Goal: Information Seeking & Learning: Learn about a topic

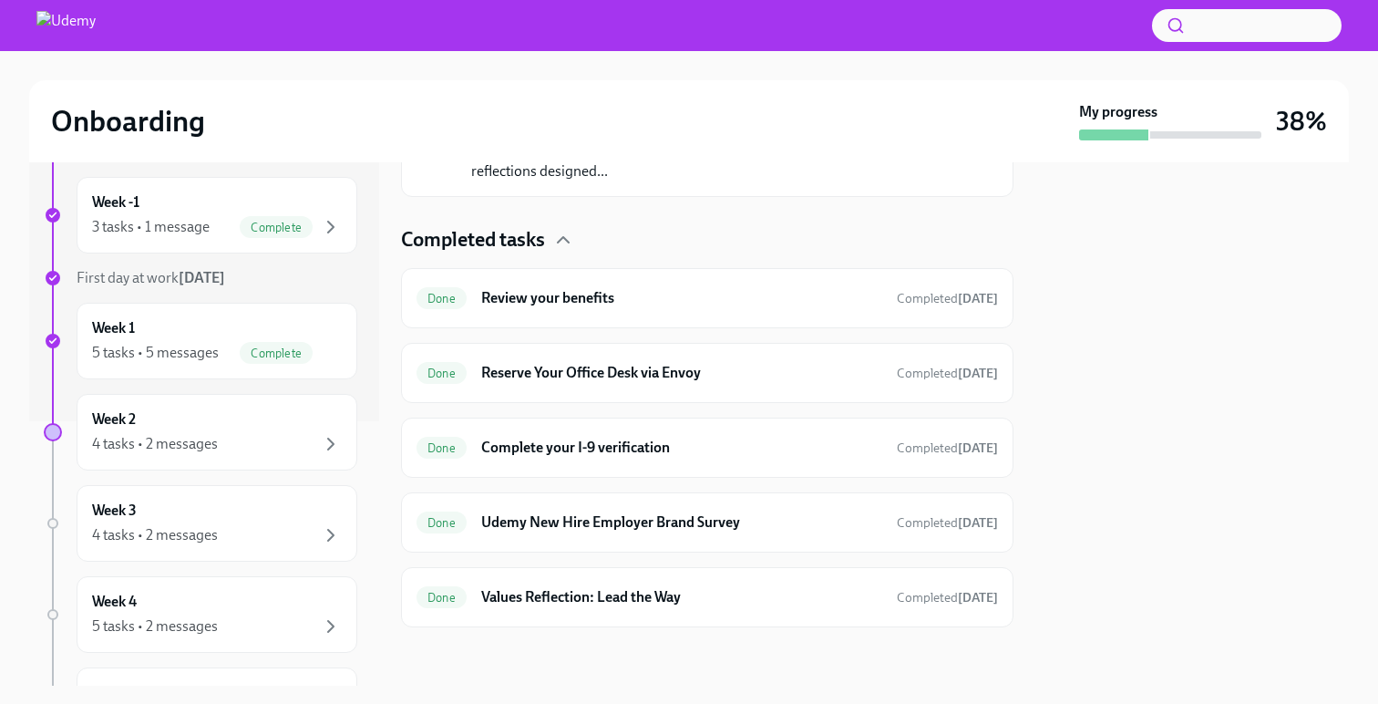
scroll to position [266, 0]
click at [211, 435] on div "4 tasks • 2 messages" at bounding box center [155, 442] width 126 height 20
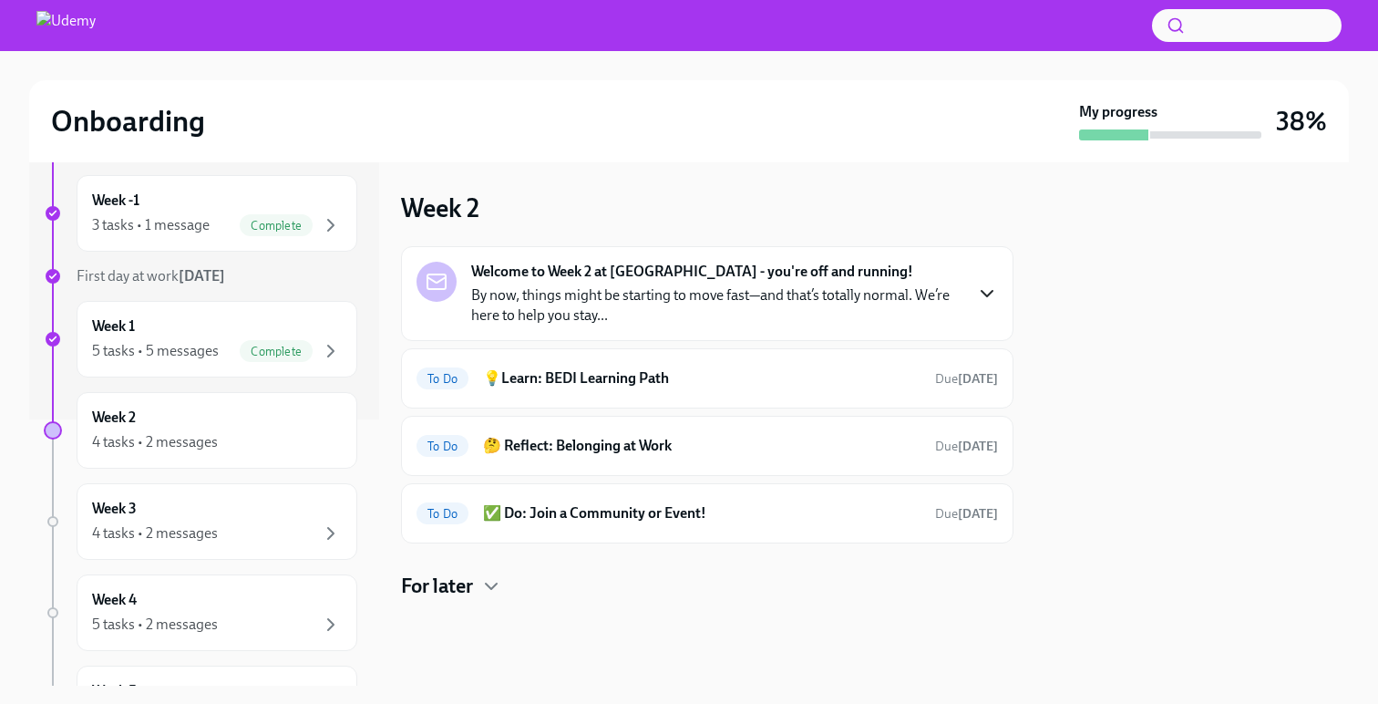
click at [992, 290] on icon "button" at bounding box center [987, 294] width 22 height 22
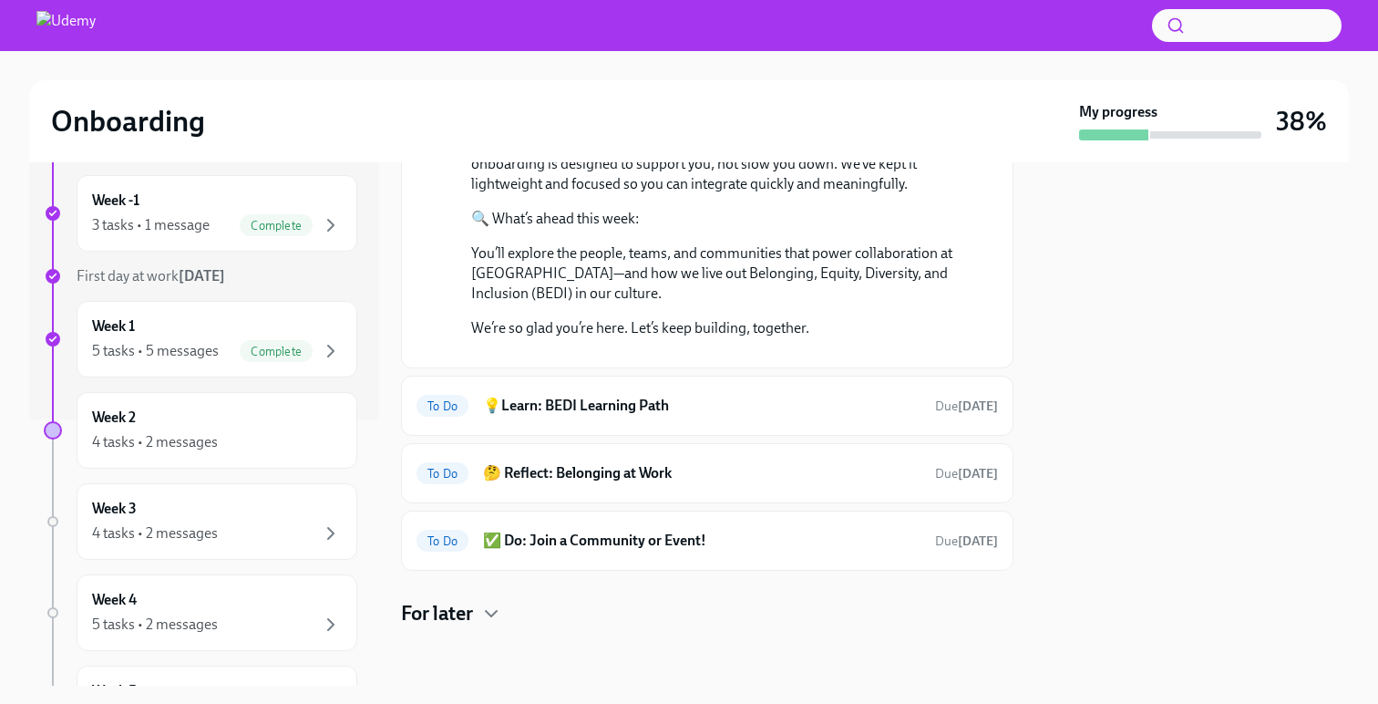
scroll to position [678, 0]
click at [875, 403] on h6 "💡Learn: BEDI Learning Path" at bounding box center [702, 406] width 438 height 20
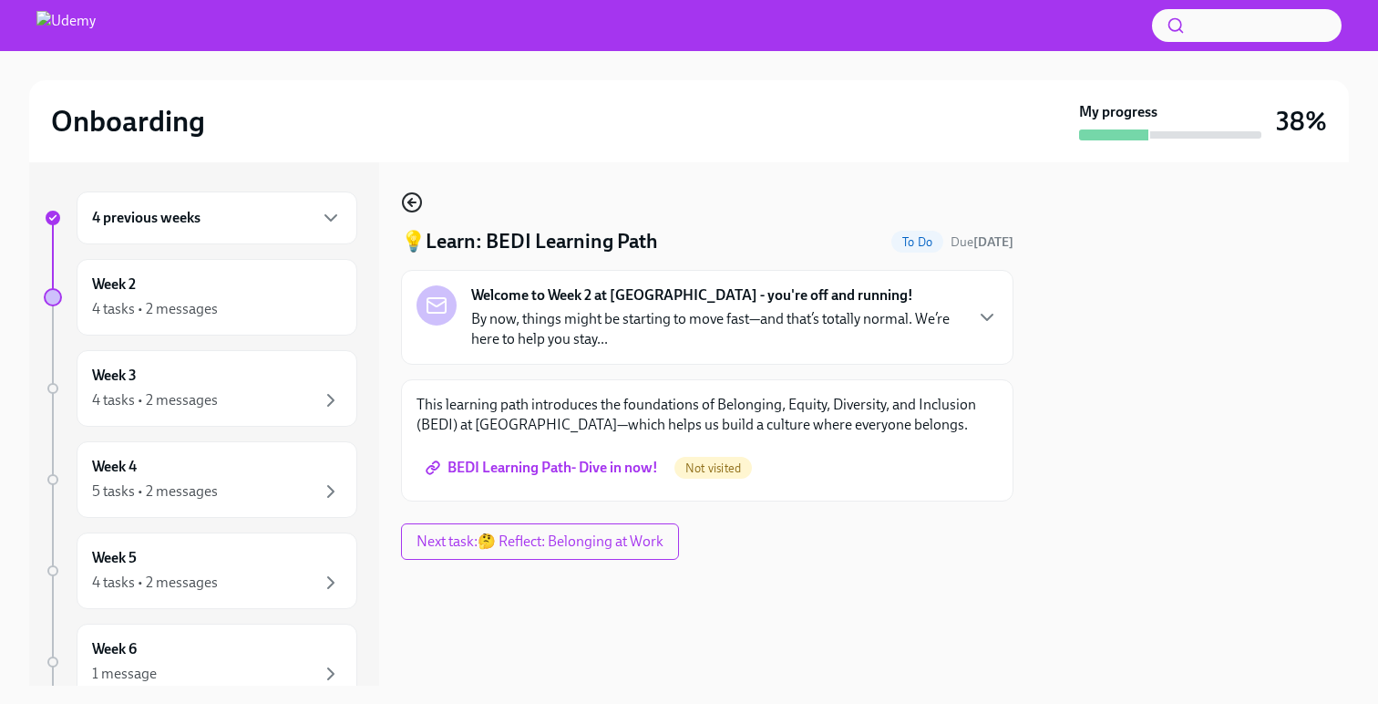
click at [402, 195] on icon "button" at bounding box center [412, 202] width 22 height 22
